Goal: Task Accomplishment & Management: Use online tool/utility

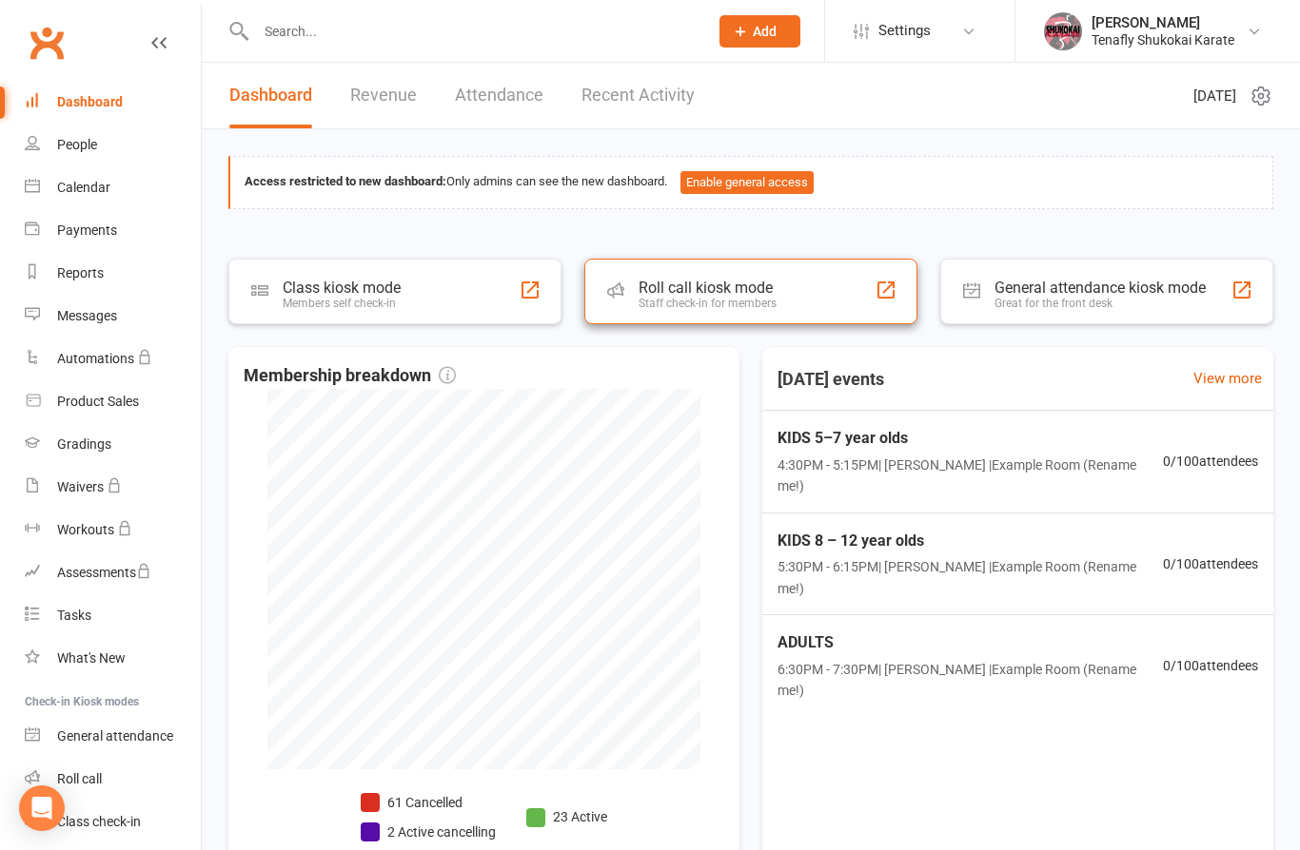
click at [716, 292] on div "Roll call kiosk mode" at bounding box center [707, 288] width 138 height 18
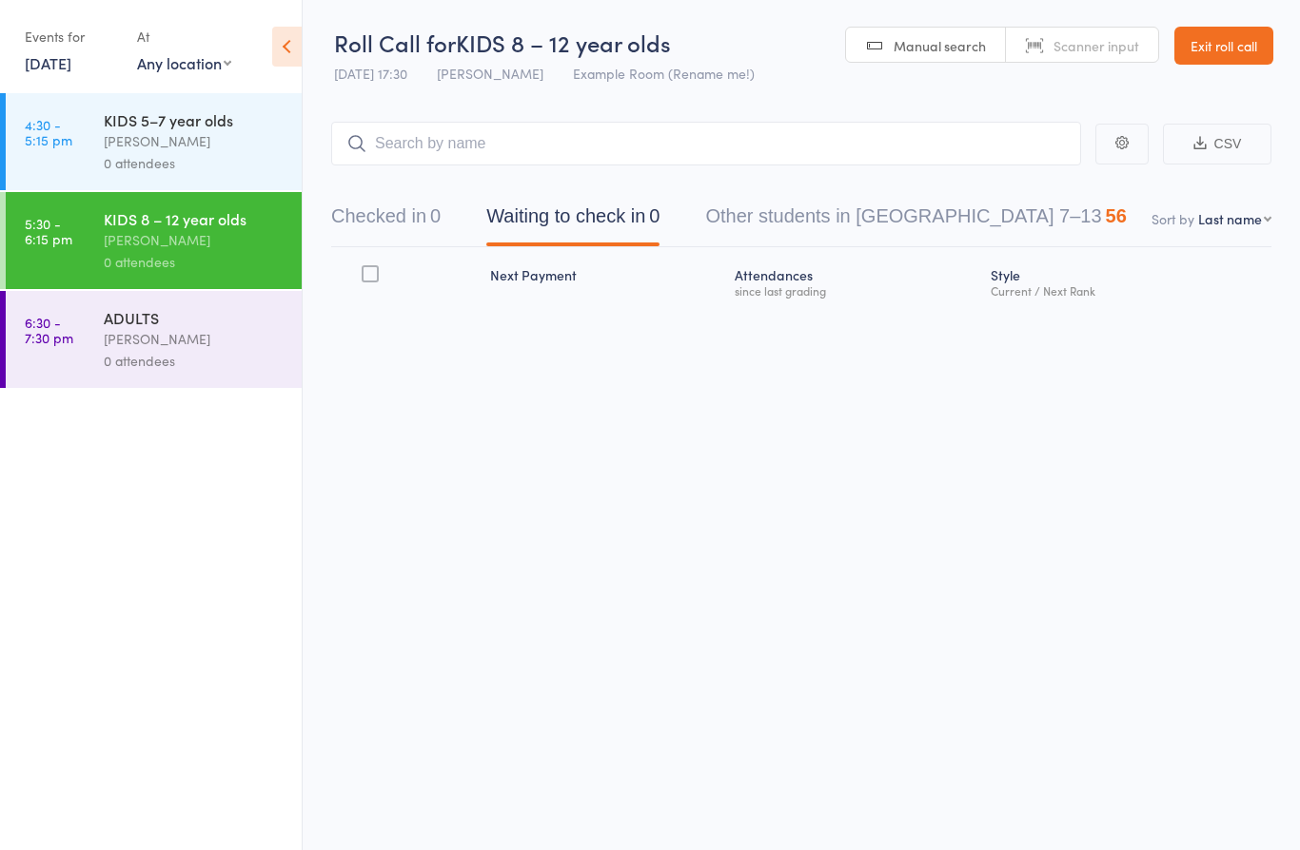
click at [586, 152] on input "search" at bounding box center [706, 144] width 750 height 44
type input "[PERSON_NAME]"
click at [514, 187] on div "[PERSON_NAME] Drop in" at bounding box center [706, 184] width 748 height 44
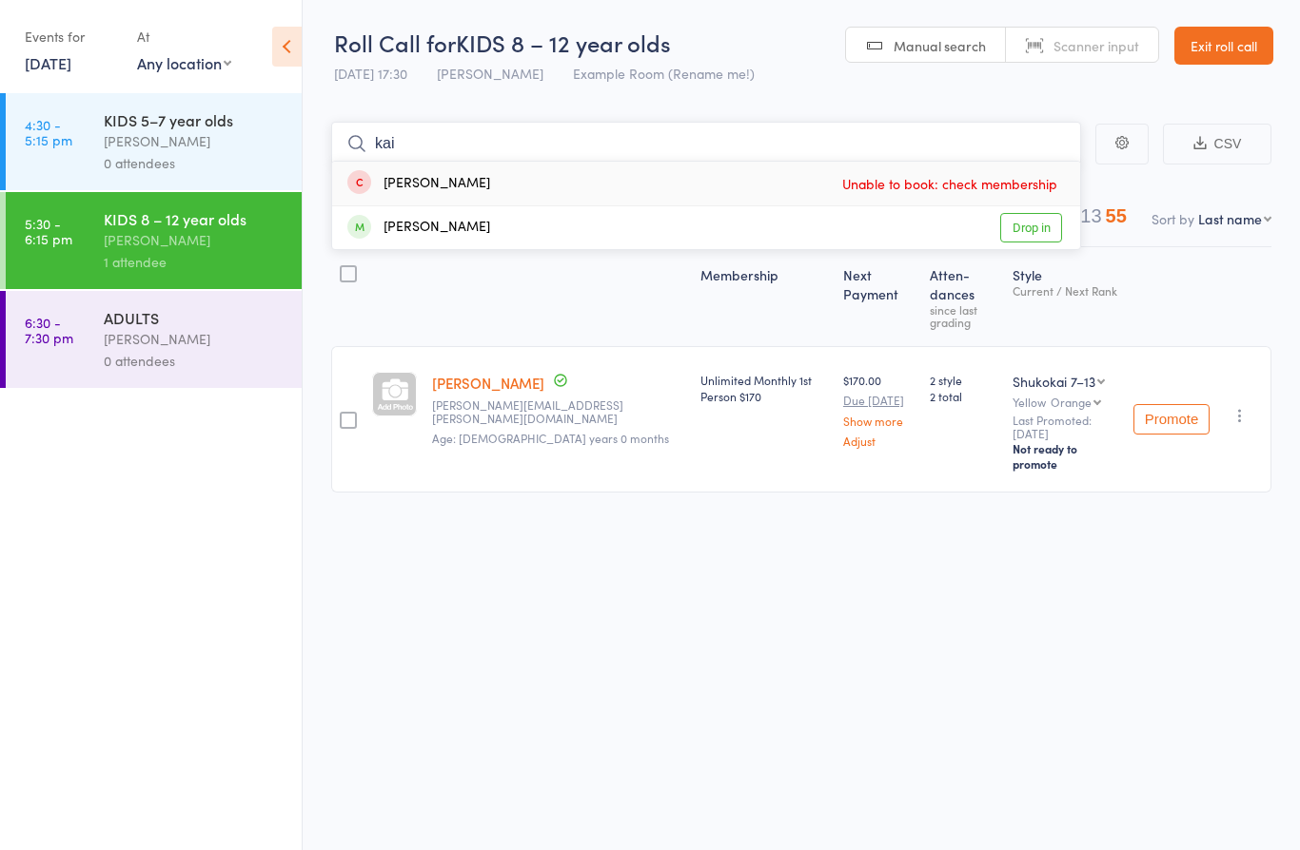
type input "kai"
click at [464, 183] on div "[PERSON_NAME] Unable to book: check membership" at bounding box center [706, 184] width 748 height 44
type input "kai"
click at [479, 233] on div "[PERSON_NAME] Drop in" at bounding box center [706, 227] width 748 height 43
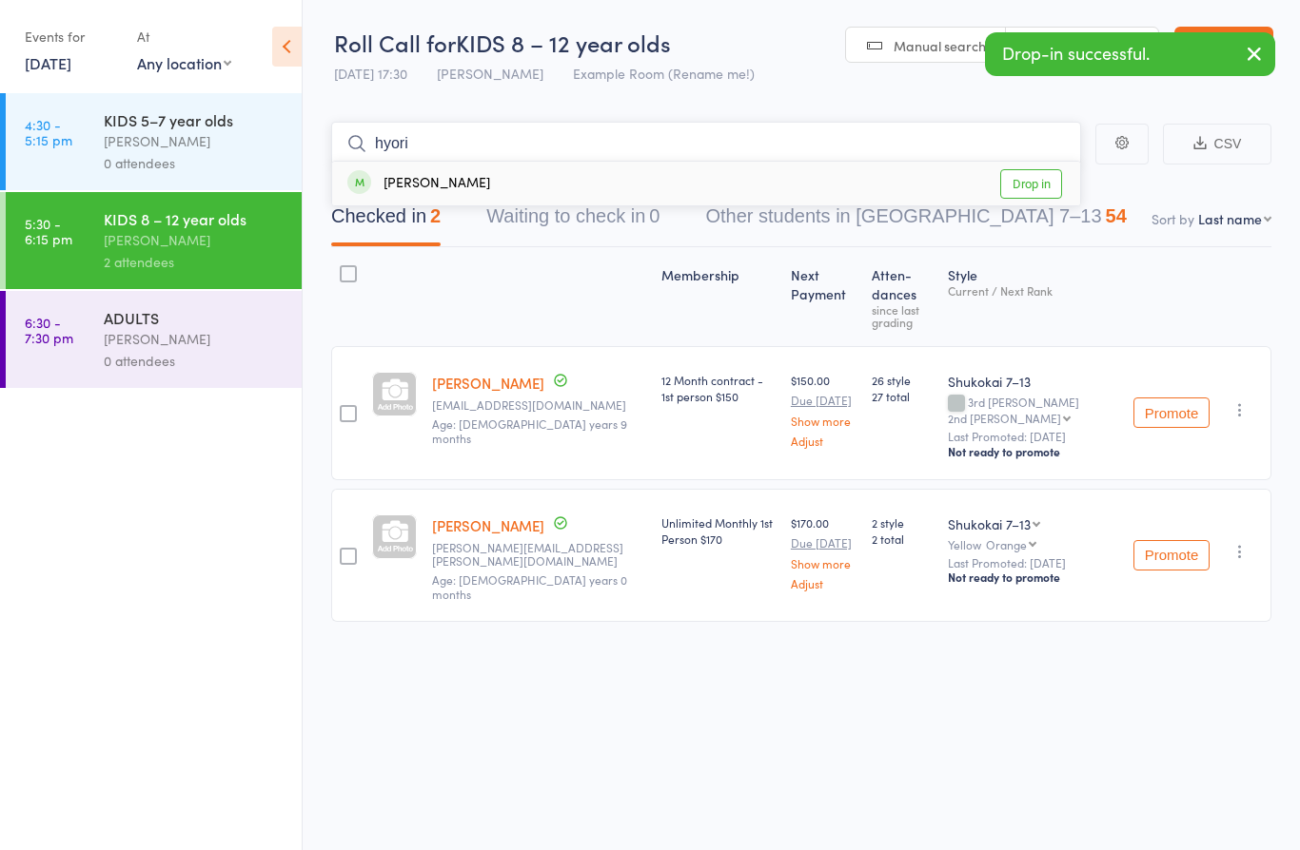
type input "hyori"
click at [535, 183] on div "[PERSON_NAME] Drop in" at bounding box center [706, 184] width 748 height 44
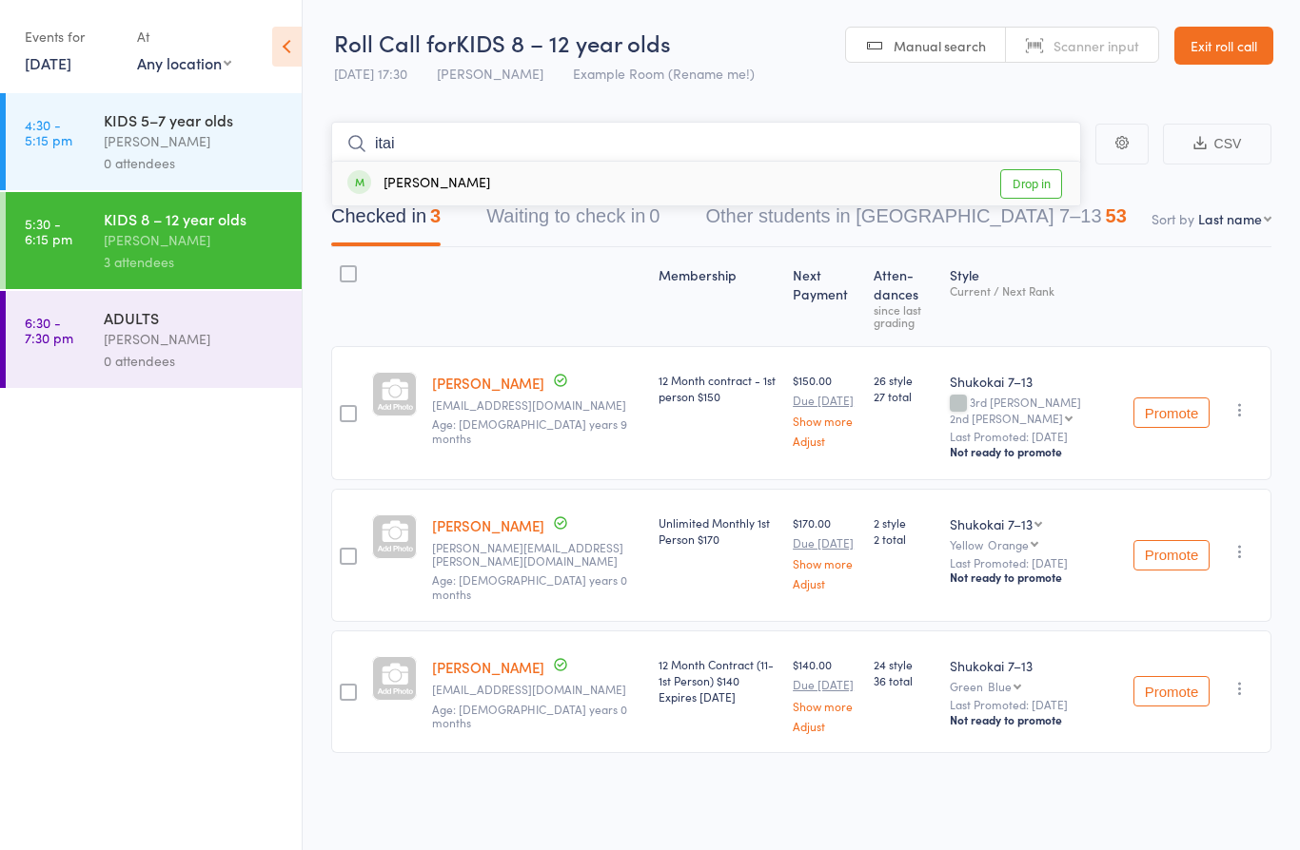
type input "itai"
click at [448, 176] on div "[PERSON_NAME] Drop in" at bounding box center [706, 184] width 748 height 44
